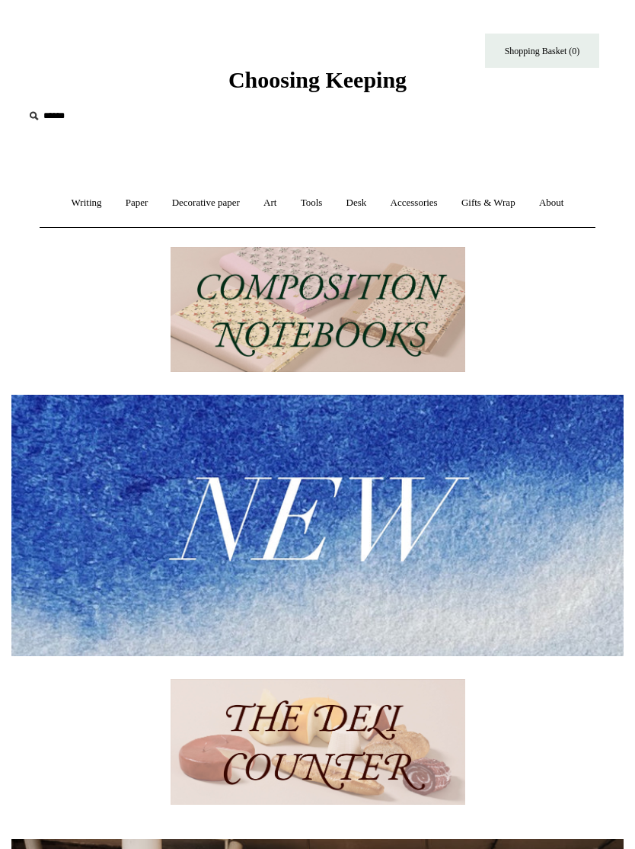
click at [562, 193] on link "About +" at bounding box center [552, 203] width 46 height 40
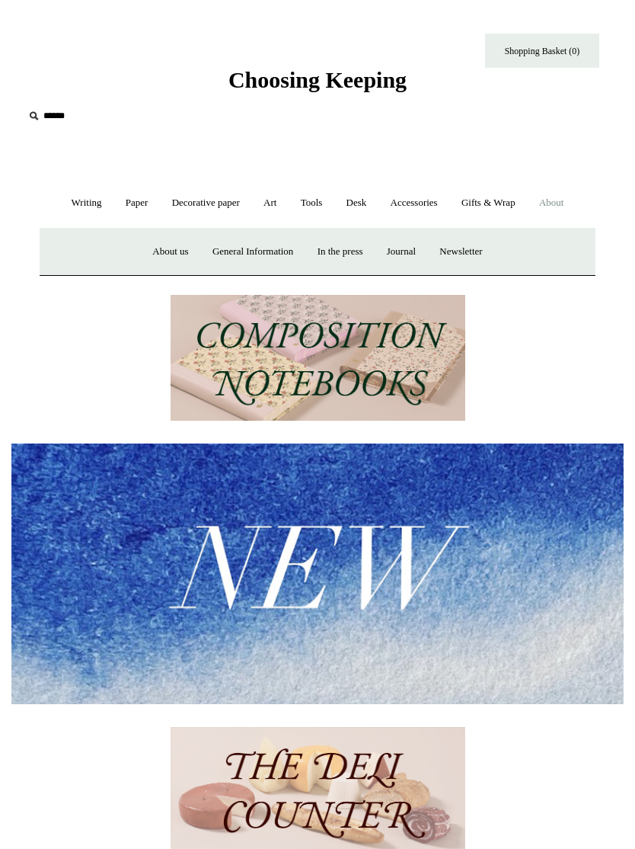
click at [154, 251] on link "About us" at bounding box center [170, 252] width 57 height 40
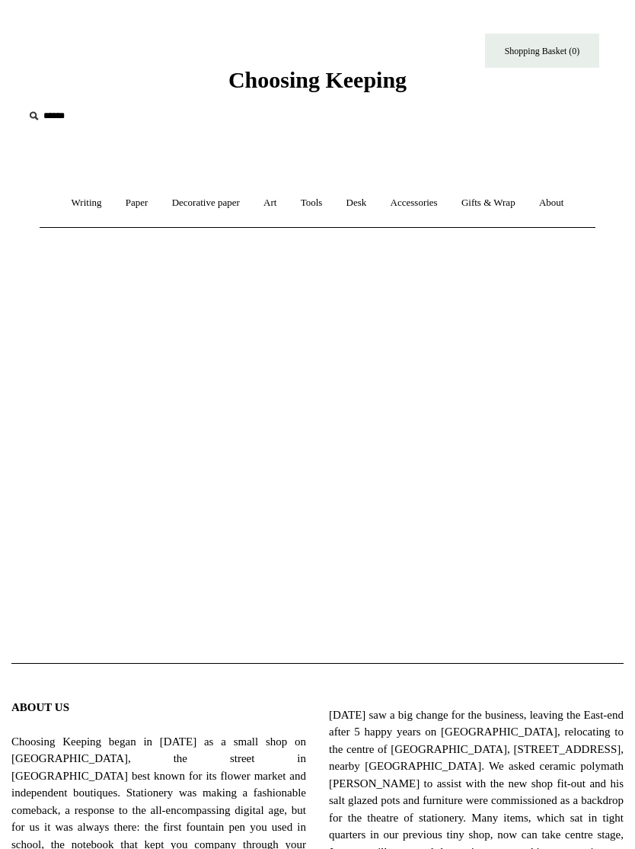
click at [72, 197] on link "Writing +" at bounding box center [87, 203] width 52 height 40
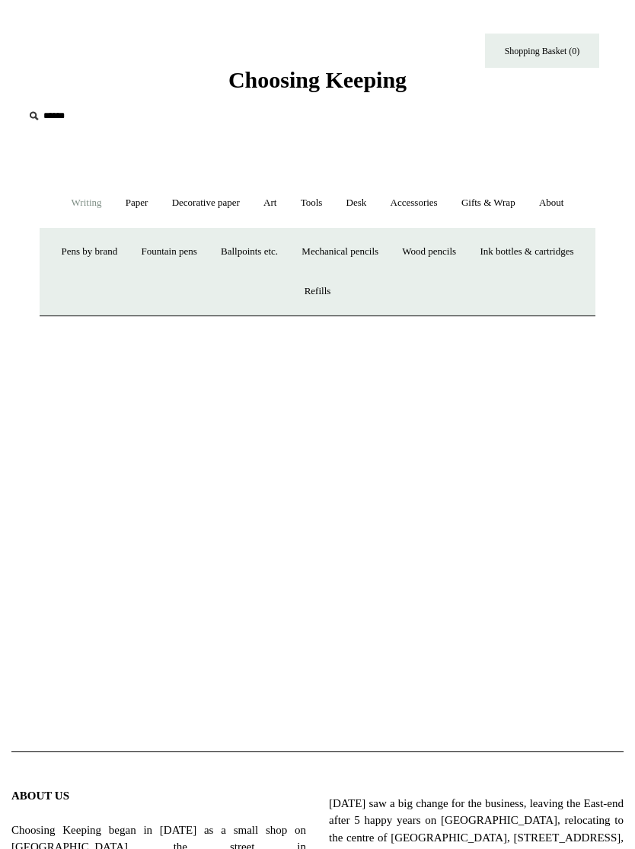
click at [135, 196] on link "Paper +" at bounding box center [137, 203] width 44 height 40
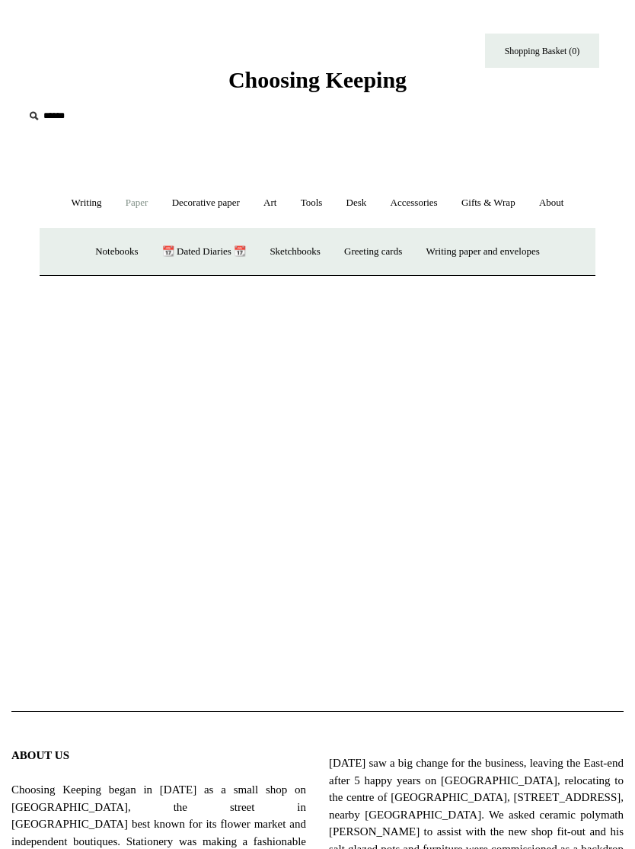
click at [296, 255] on link "Sketchbooks +" at bounding box center [295, 252] width 72 height 40
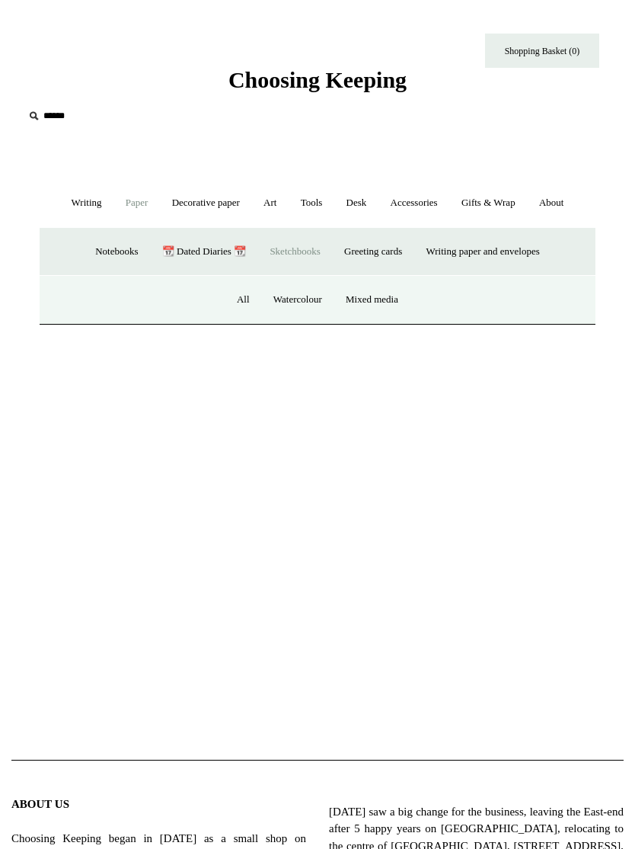
click at [242, 296] on link "All" at bounding box center [243, 300] width 34 height 40
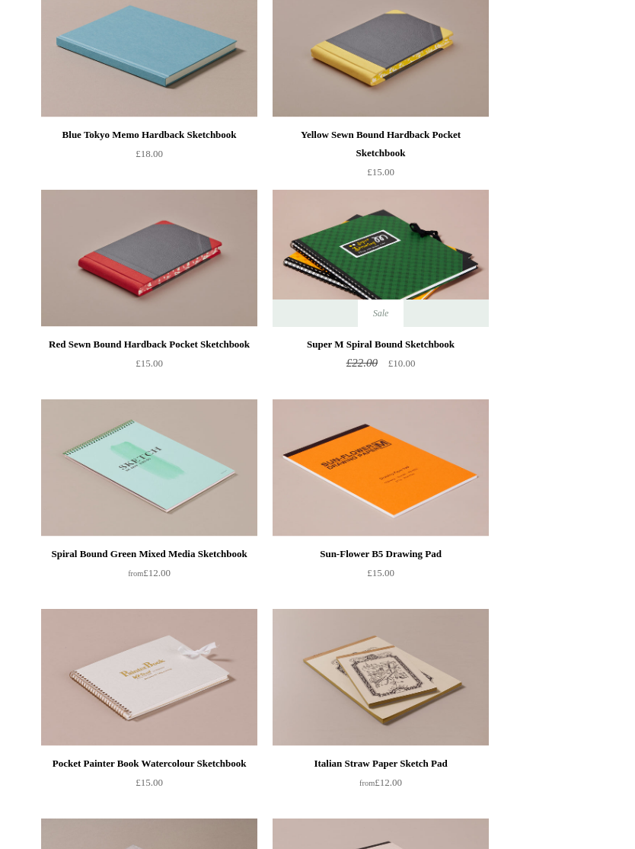
scroll to position [1104, 0]
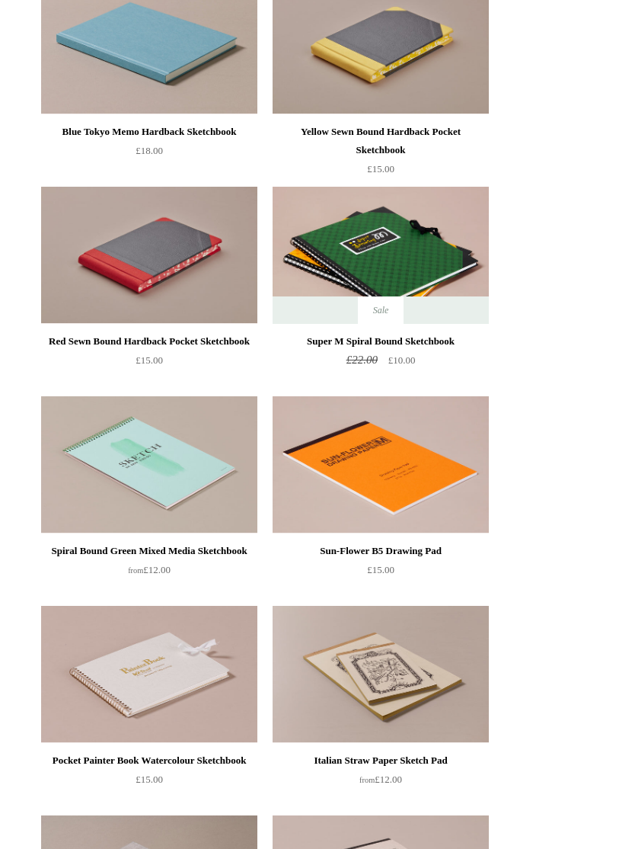
click at [96, 289] on img at bounding box center [149, 255] width 216 height 137
